Goal: Transaction & Acquisition: Purchase product/service

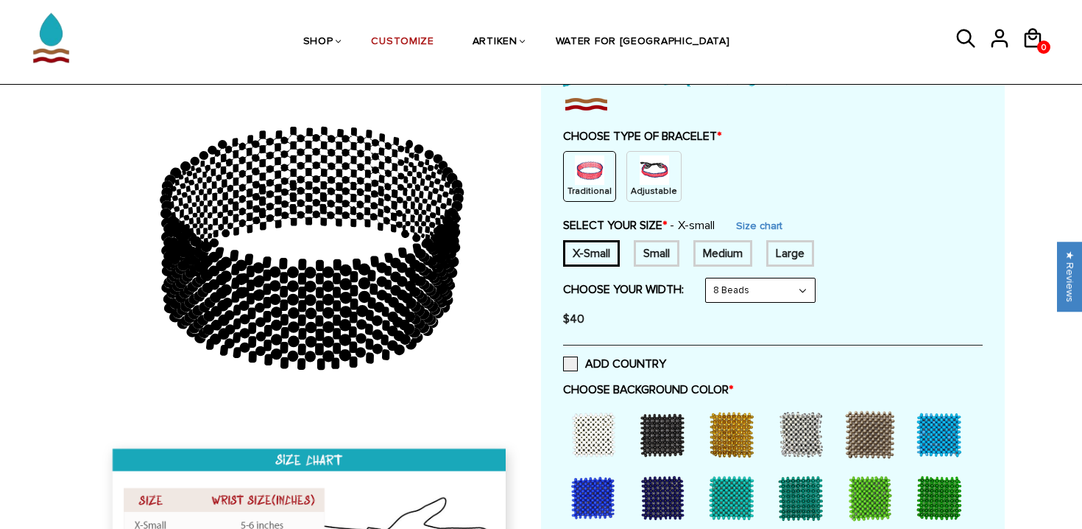
scroll to position [80, 0]
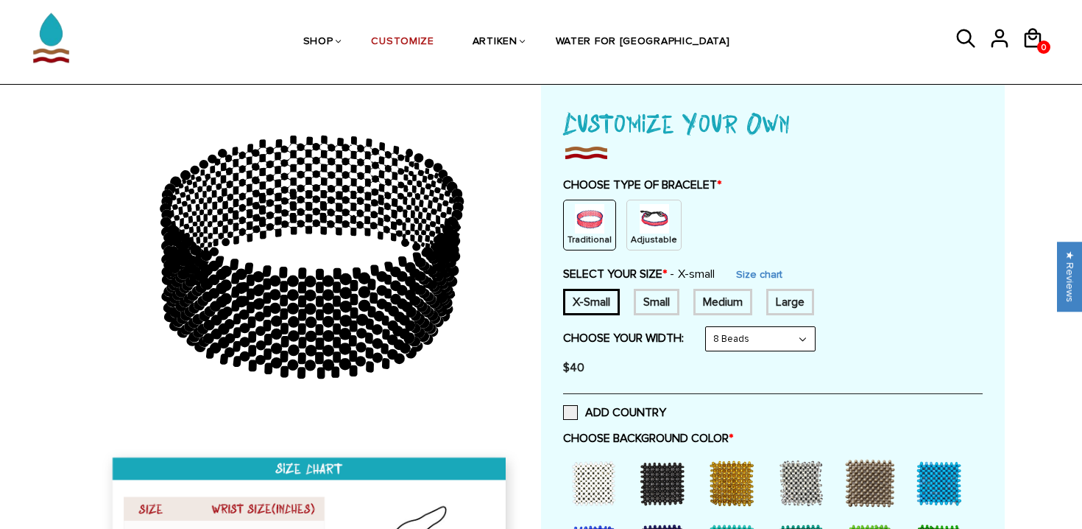
click at [724, 300] on div "Medium" at bounding box center [723, 302] width 59 height 27
click at [649, 222] on img at bounding box center [654, 218] width 29 height 29
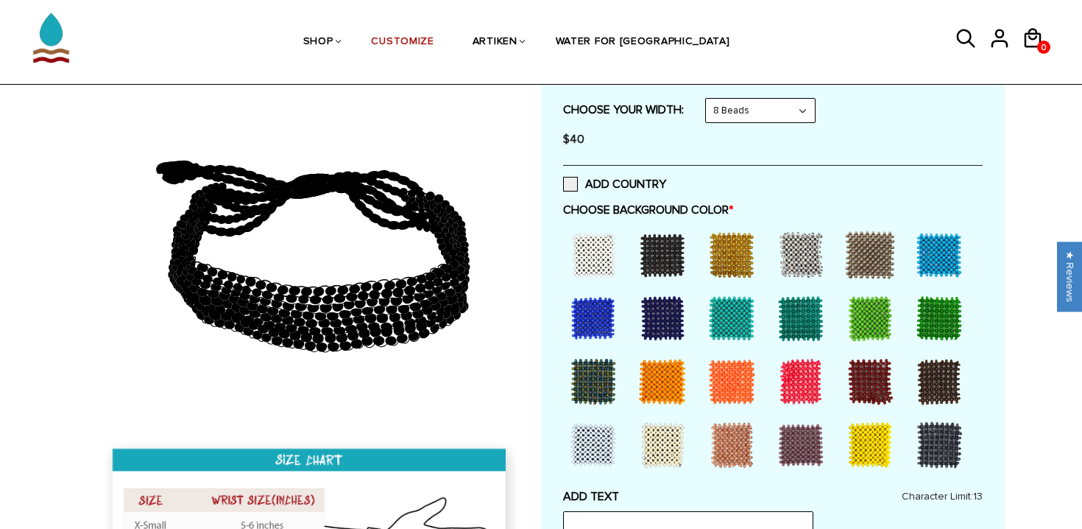
scroll to position [267, 0]
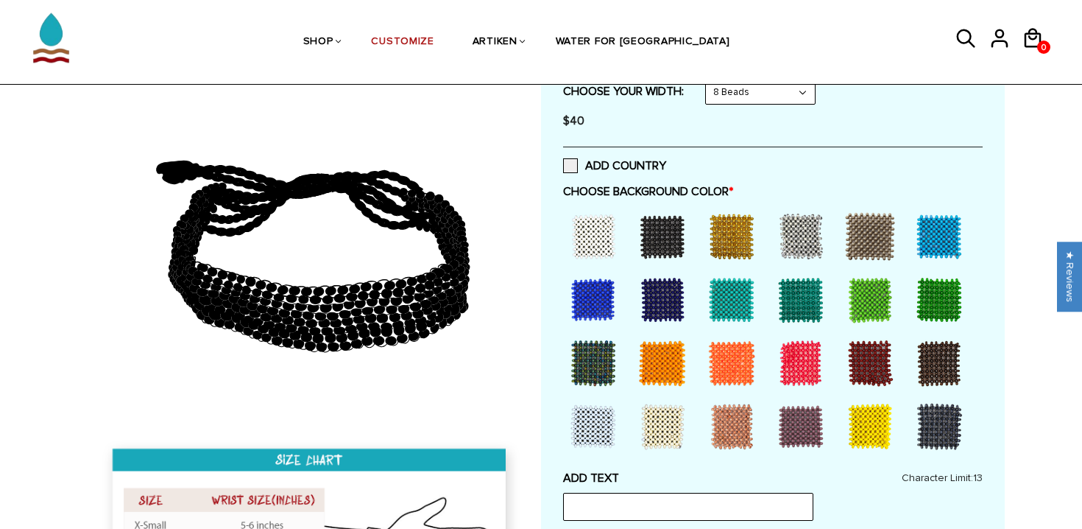
click at [660, 235] on div at bounding box center [662, 236] width 59 height 59
click at [709, 249] on div at bounding box center [731, 236] width 59 height 59
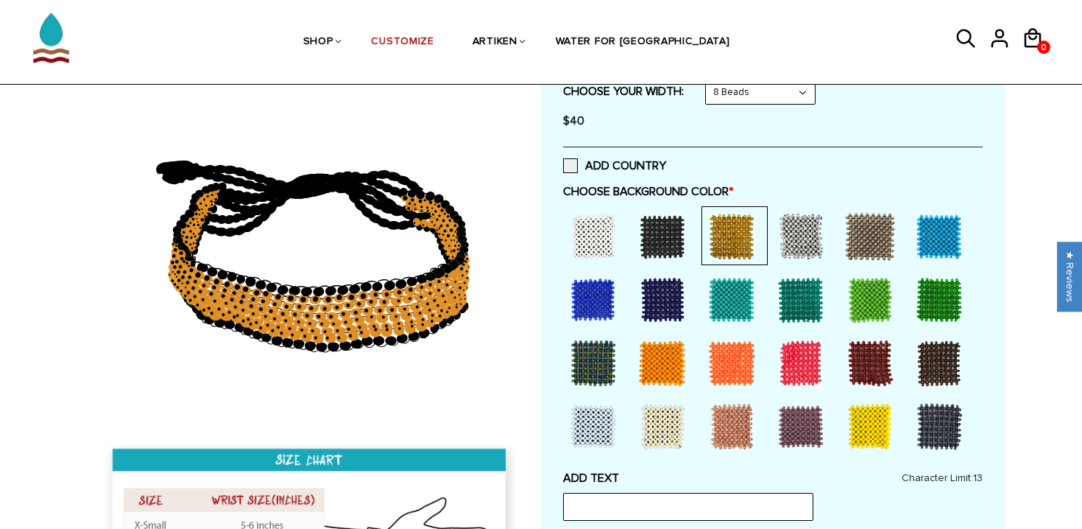
click at [808, 259] on div at bounding box center [801, 236] width 59 height 59
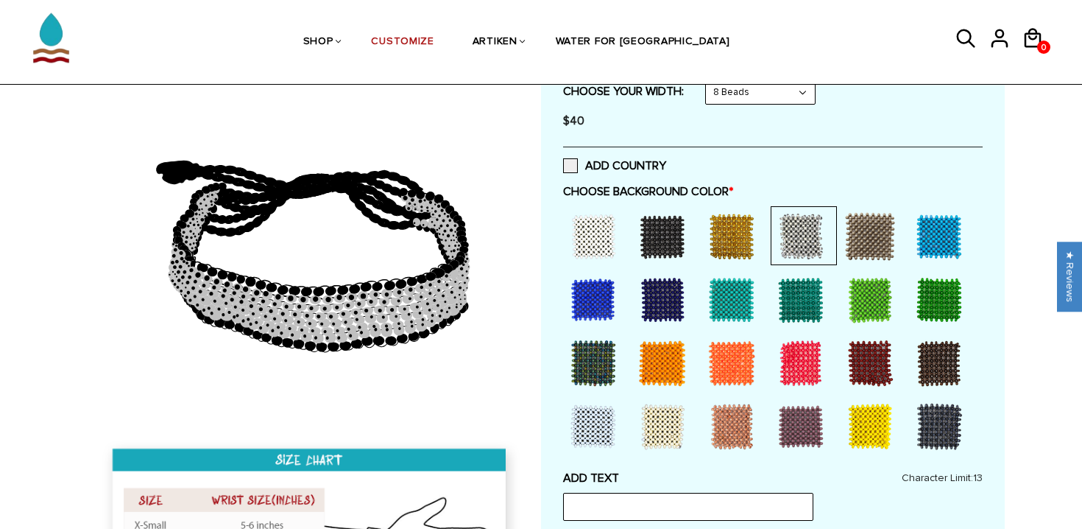
click at [923, 418] on div at bounding box center [939, 426] width 59 height 59
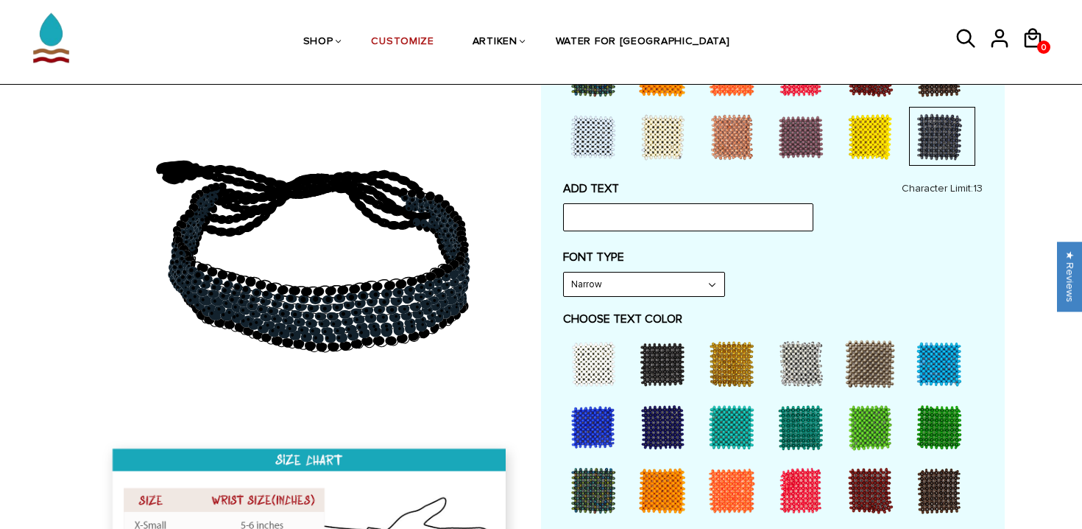
scroll to position [656, 0]
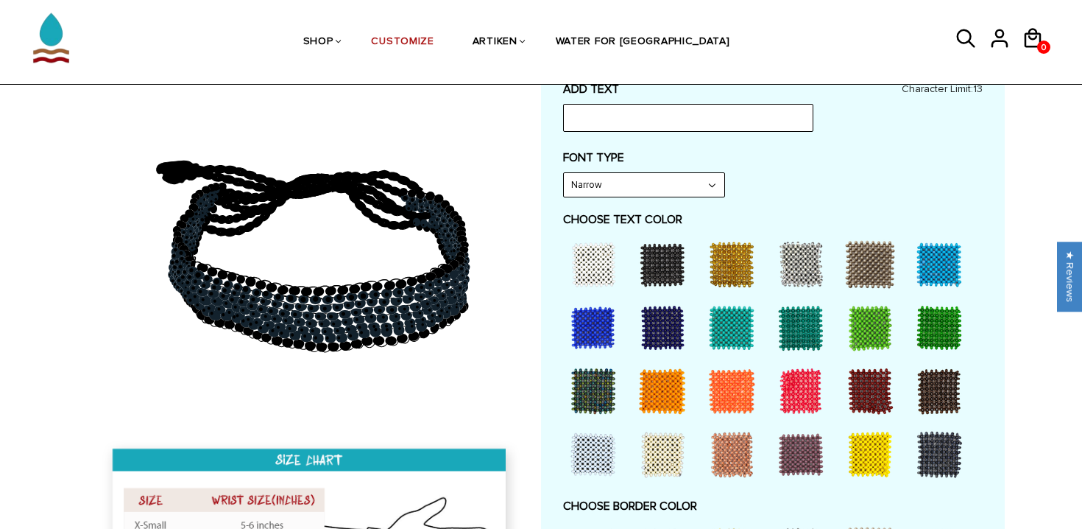
click at [765, 268] on div at bounding box center [735, 263] width 66 height 59
click at [782, 268] on div at bounding box center [801, 264] width 59 height 59
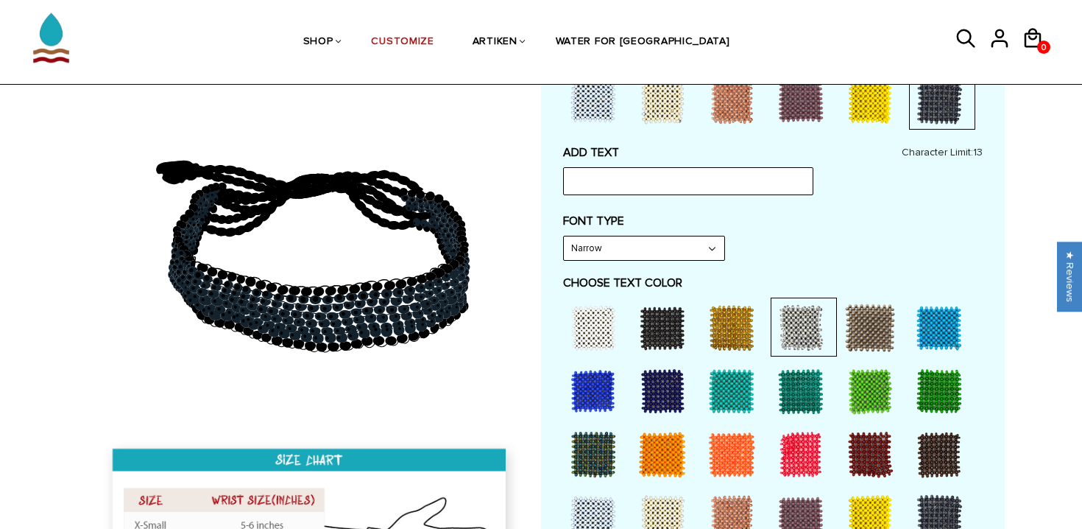
scroll to position [583, 0]
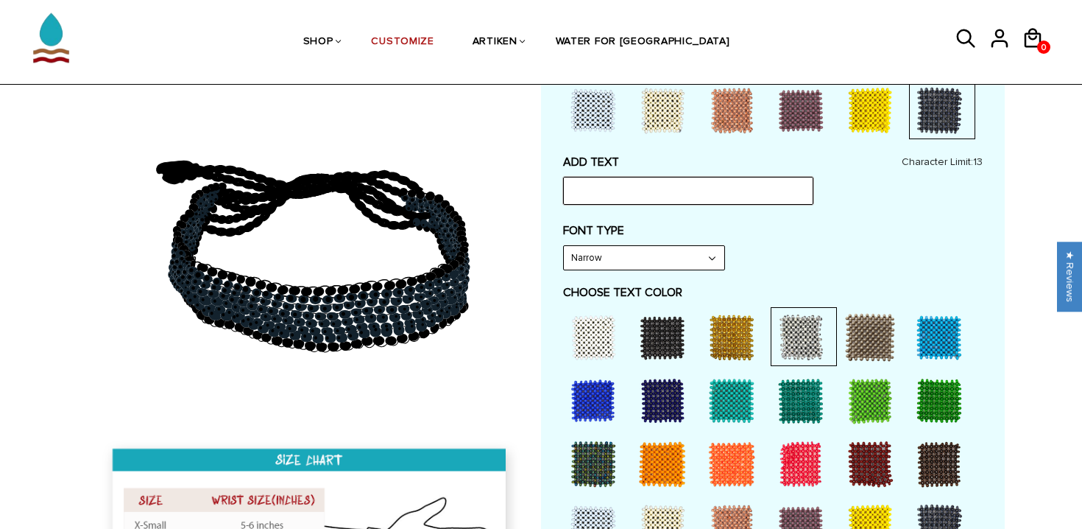
click at [680, 183] on input "text" at bounding box center [688, 191] width 250 height 28
type input "chosen one"
click at [911, 338] on div at bounding box center [939, 337] width 59 height 59
click at [858, 504] on div at bounding box center [870, 527] width 59 height 59
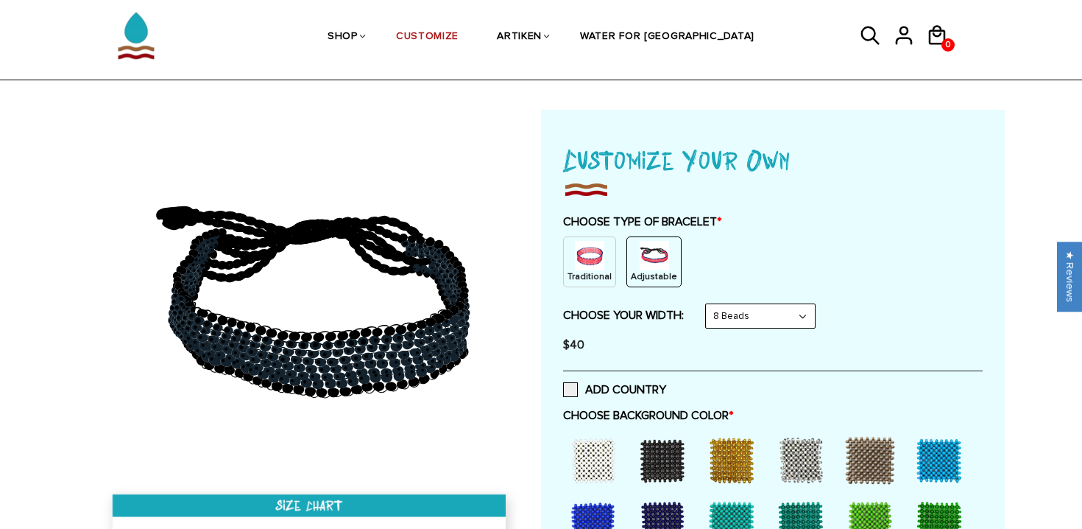
scroll to position [0, 0]
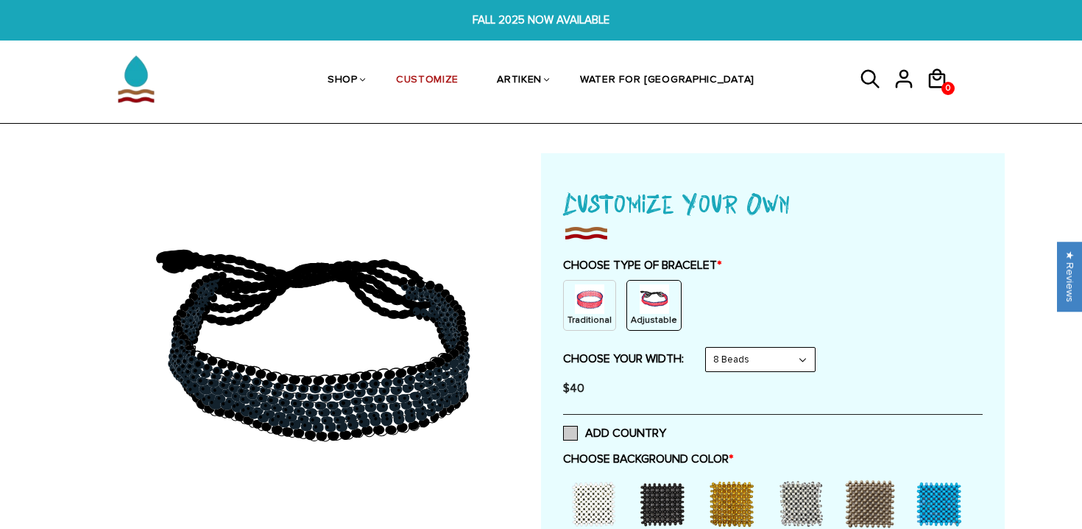
click at [614, 436] on label "ADD COUNTRY" at bounding box center [614, 433] width 103 height 15
click at [666, 429] on input "ADD COUNTRY" at bounding box center [666, 429] width 0 height 0
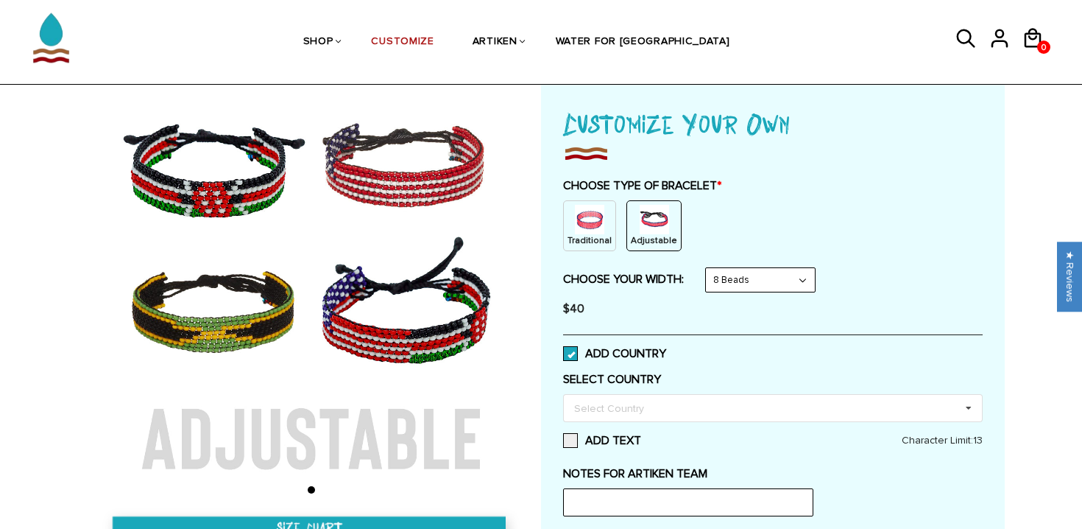
scroll to position [88, 0]
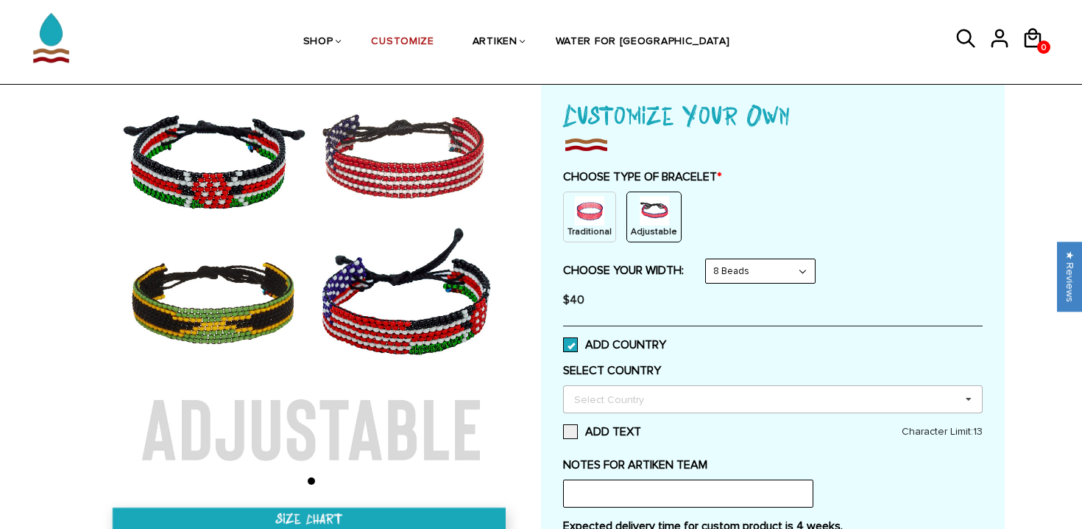
click at [621, 407] on div "Select Country" at bounding box center [618, 398] width 95 height 17
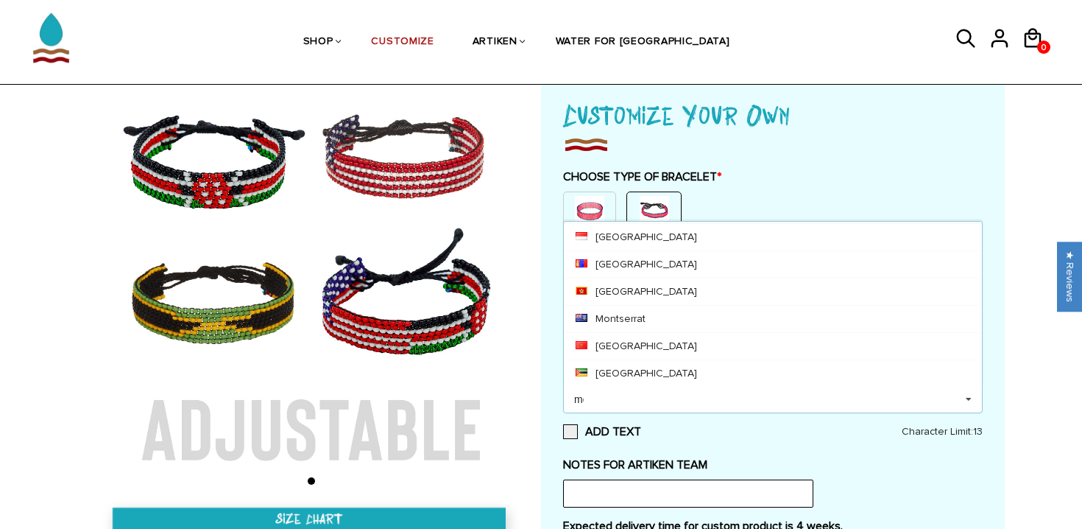
scroll to position [0, 0]
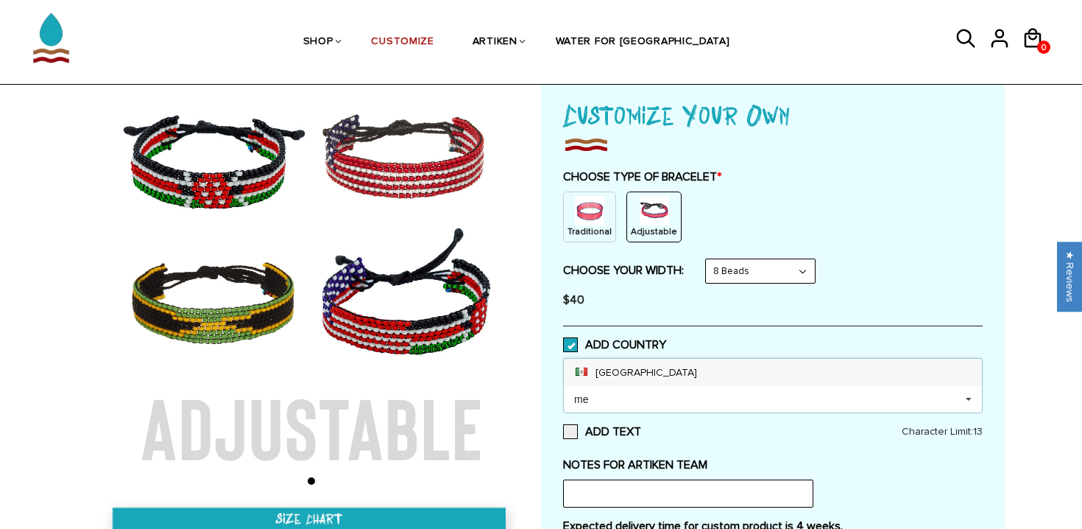
type input "me"
click at [624, 370] on div "Mexico" at bounding box center [773, 372] width 418 height 27
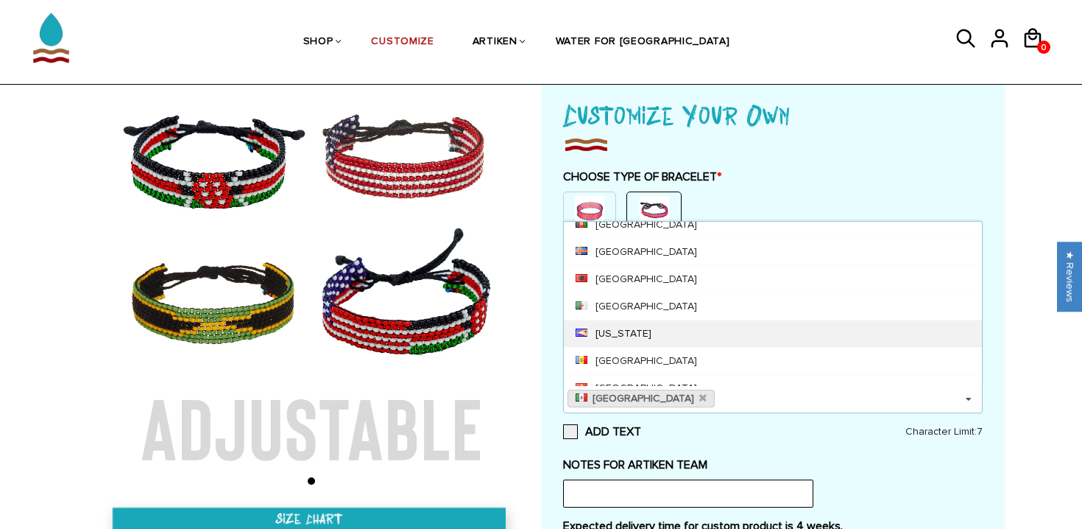
scroll to position [33, 0]
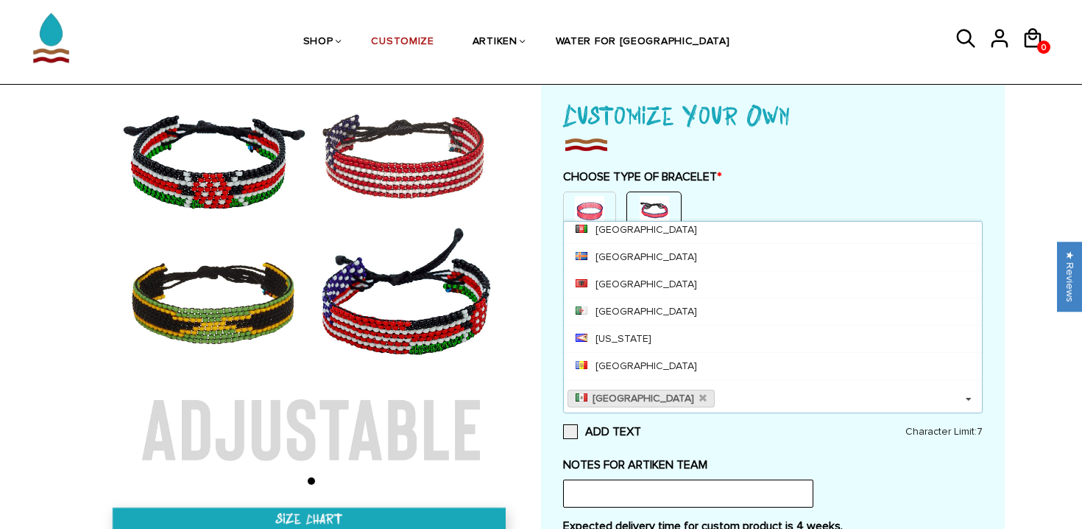
click at [1013, 453] on div "Home / [CUSTOMIZE] YOUR OWN" at bounding box center [541, 528] width 1082 height 926
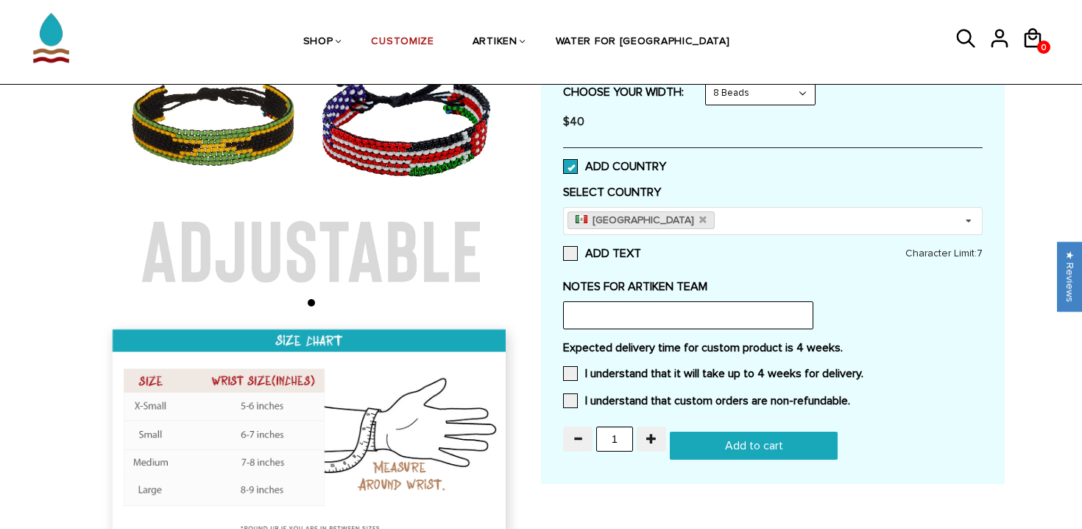
scroll to position [272, 0]
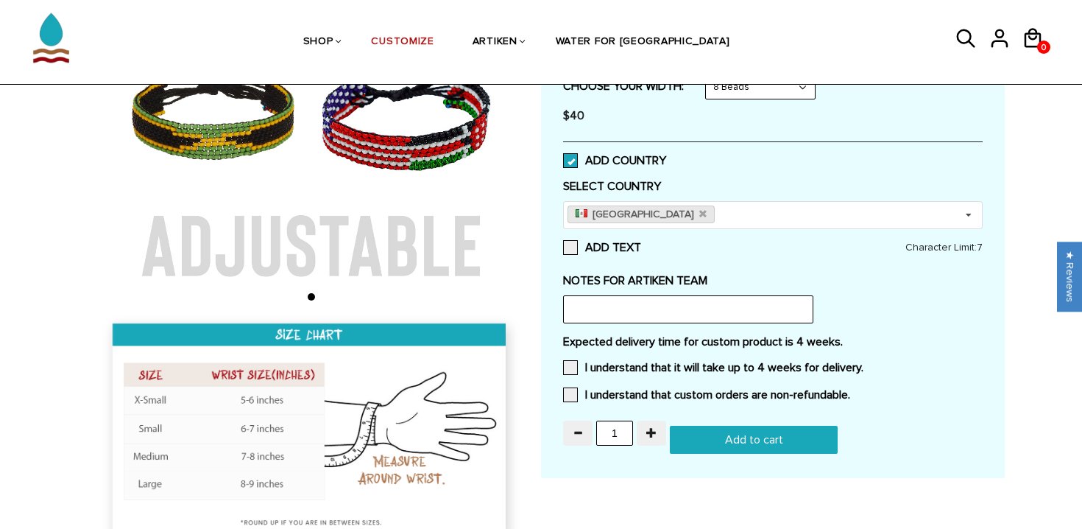
click at [750, 433] on input "Add to cart" at bounding box center [754, 440] width 168 height 28
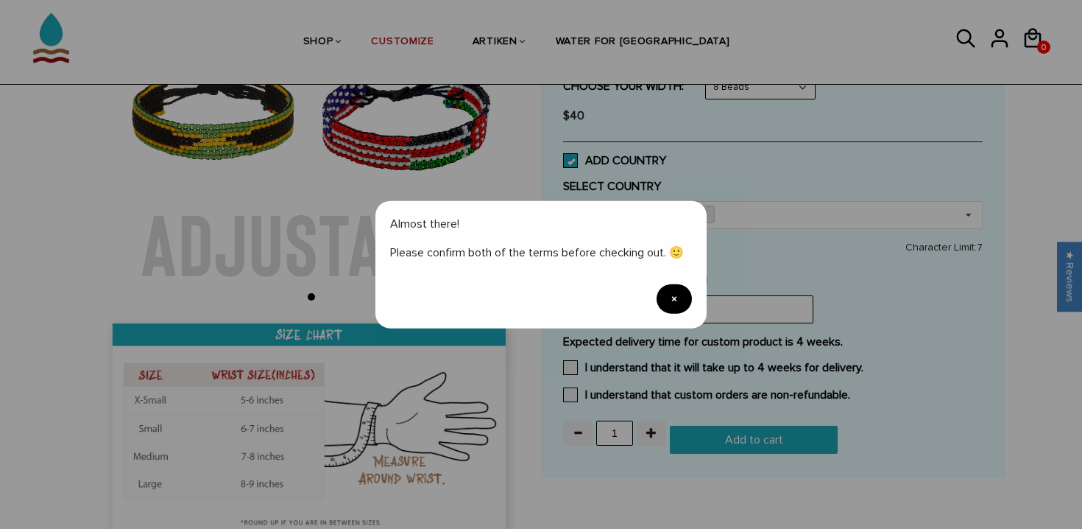
click at [672, 298] on span "×" at bounding box center [674, 297] width 35 height 29
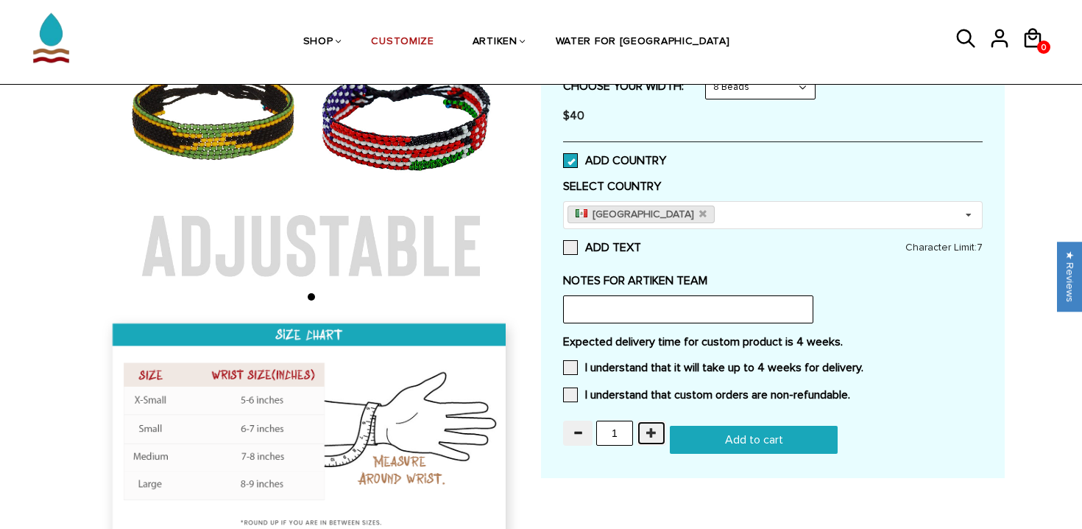
click at [649, 430] on span "button" at bounding box center [651, 432] width 10 height 10
click at [657, 428] on button "button" at bounding box center [651, 432] width 29 height 25
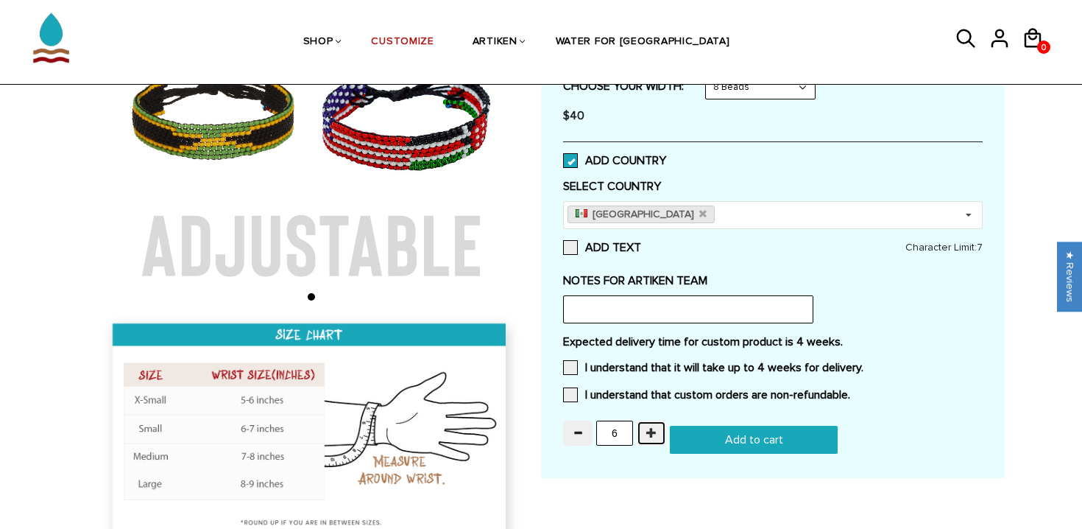
click at [657, 428] on button "button" at bounding box center [651, 432] width 29 height 25
type input "7"
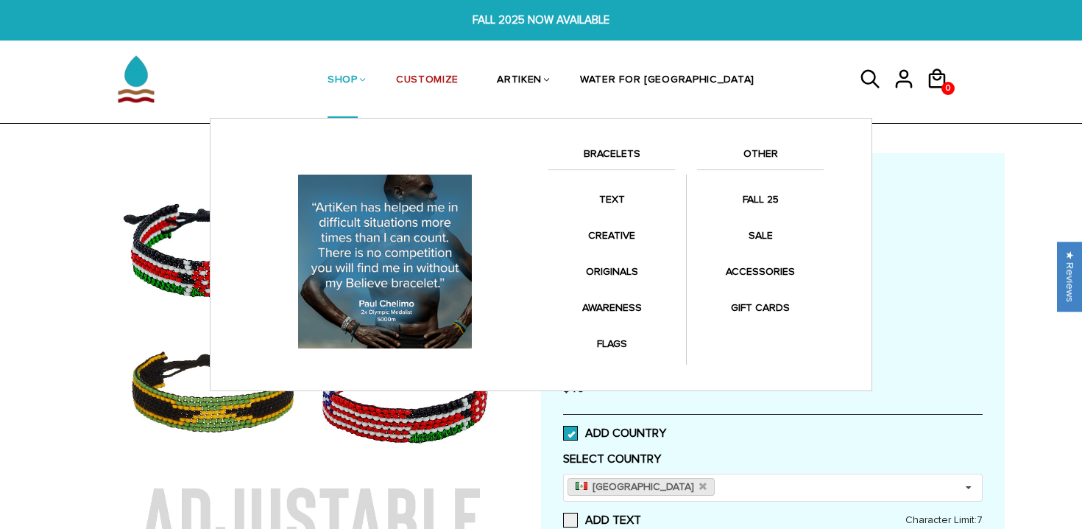
click at [358, 70] on link "SHOP" at bounding box center [343, 81] width 30 height 76
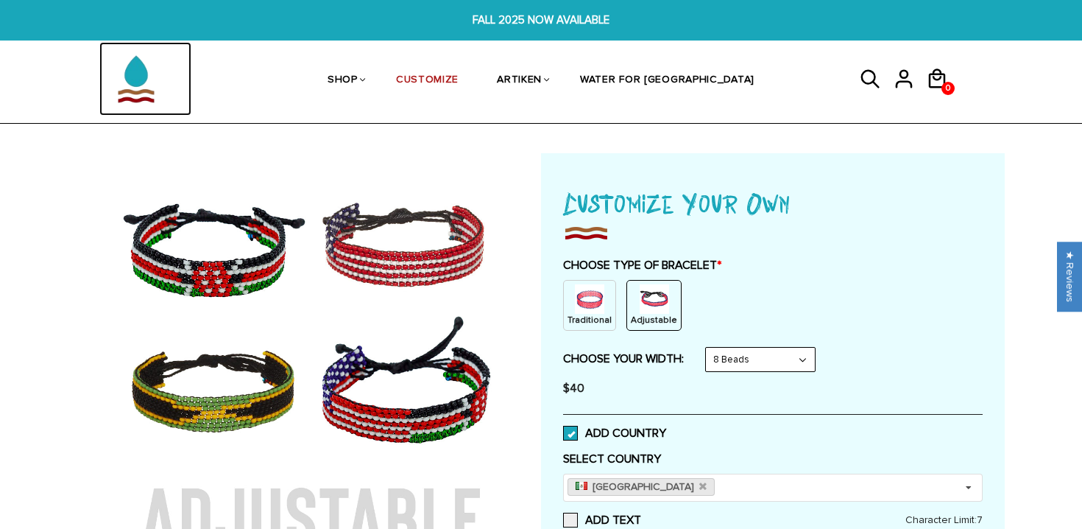
click at [147, 80] on img at bounding box center [136, 79] width 74 height 74
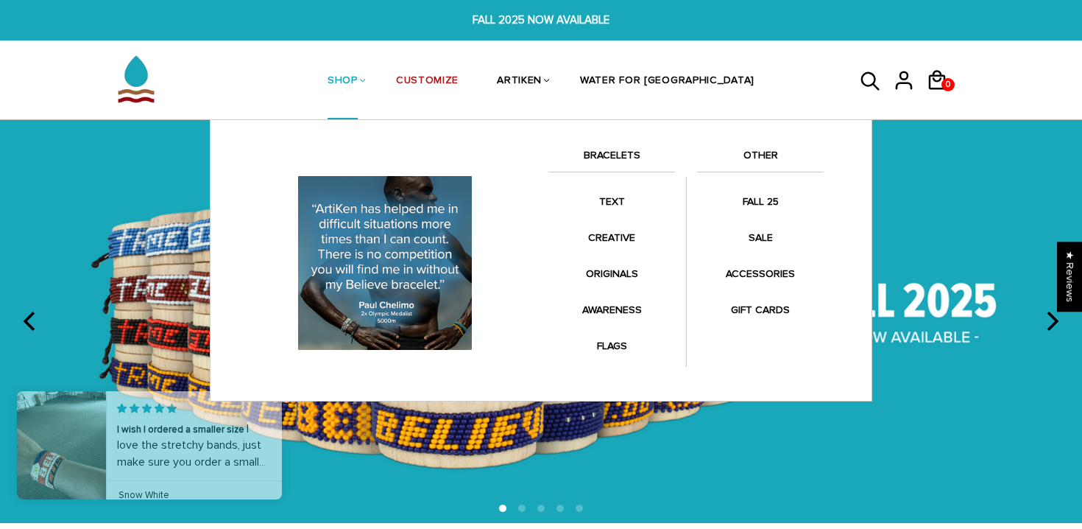
click at [607, 149] on link "BRACELETS" at bounding box center [612, 159] width 127 height 25
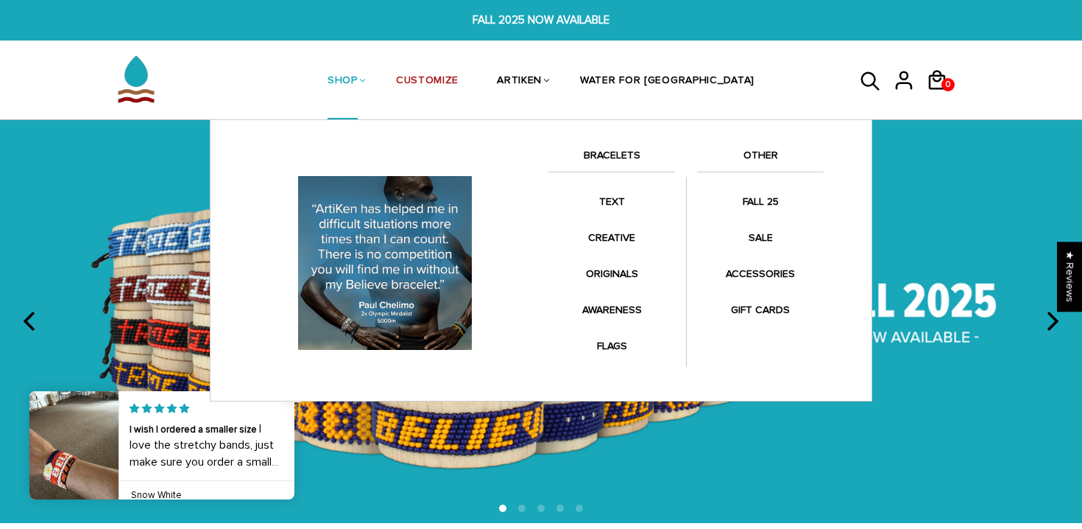
click at [607, 151] on link "BRACELETS" at bounding box center [612, 159] width 127 height 25
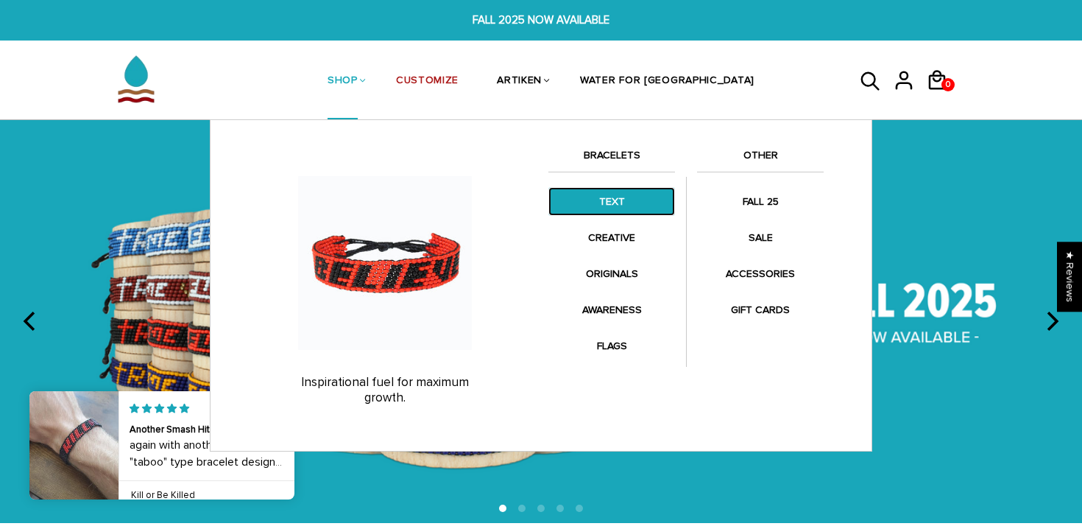
click at [634, 201] on link "TEXT" at bounding box center [612, 201] width 127 height 29
